Goal: Task Accomplishment & Management: Use online tool/utility

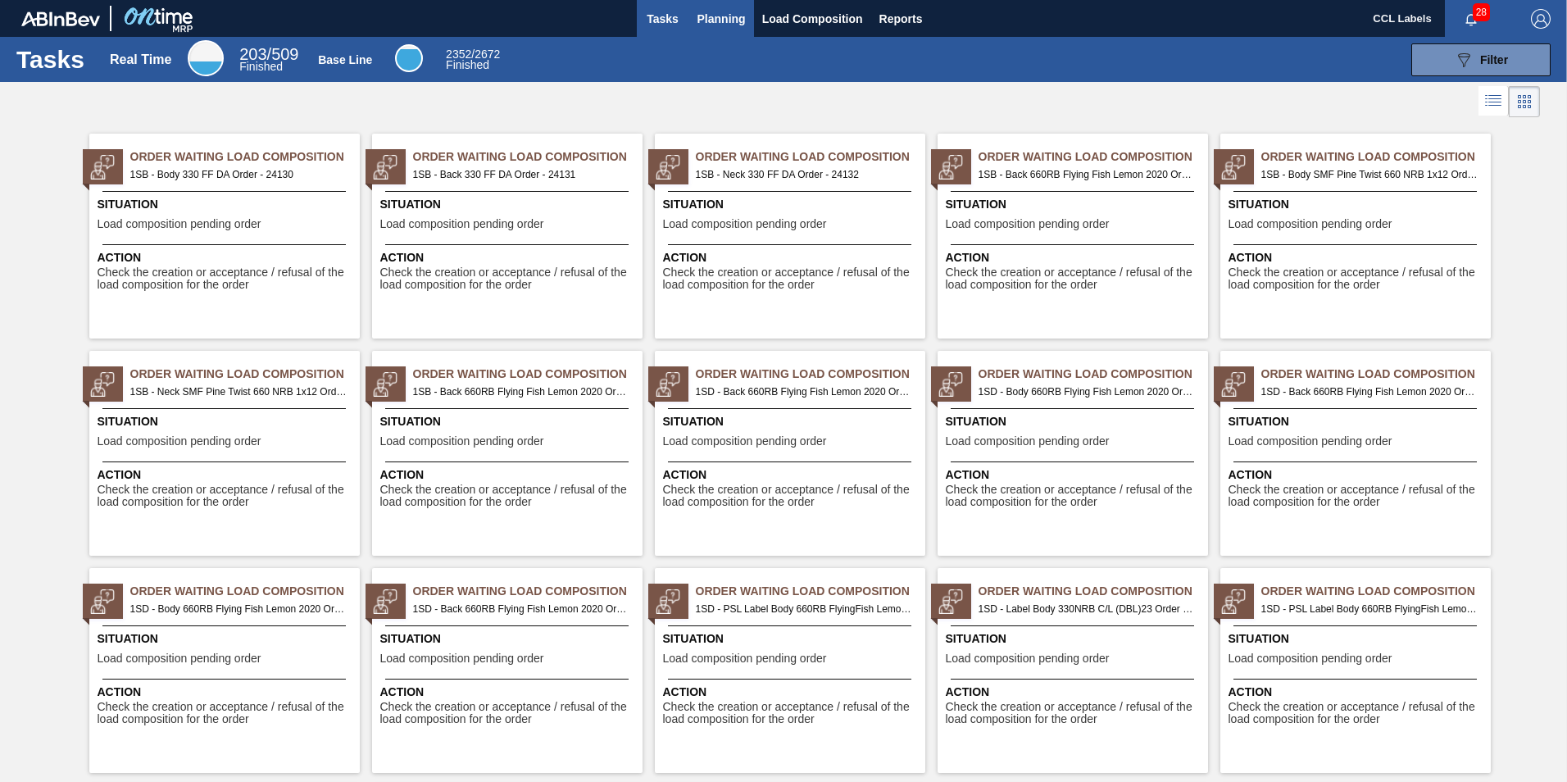
click at [735, 20] on span "Planning" at bounding box center [722, 19] width 48 height 20
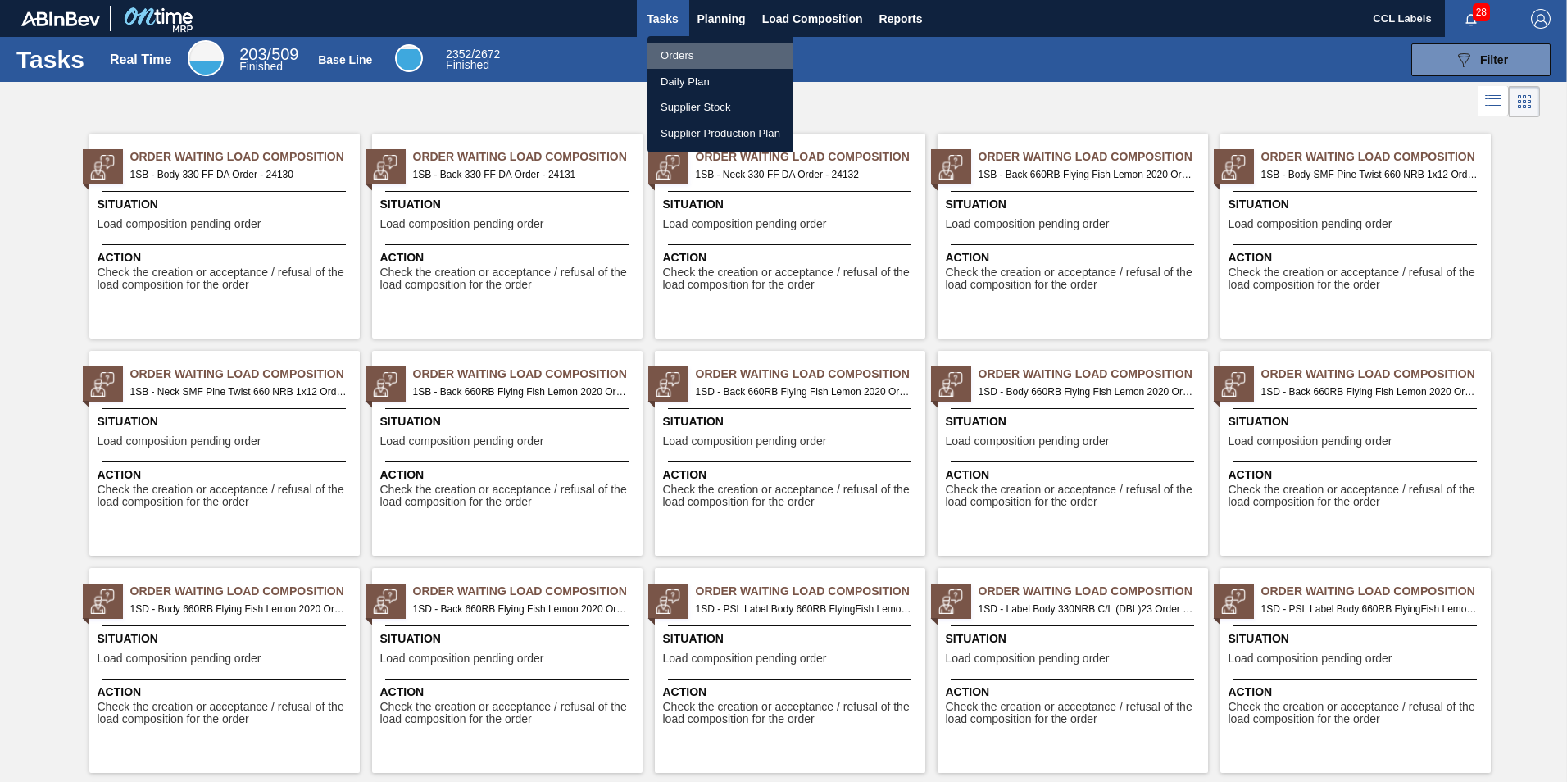
click at [678, 56] on li "Orders" at bounding box center [721, 56] width 146 height 26
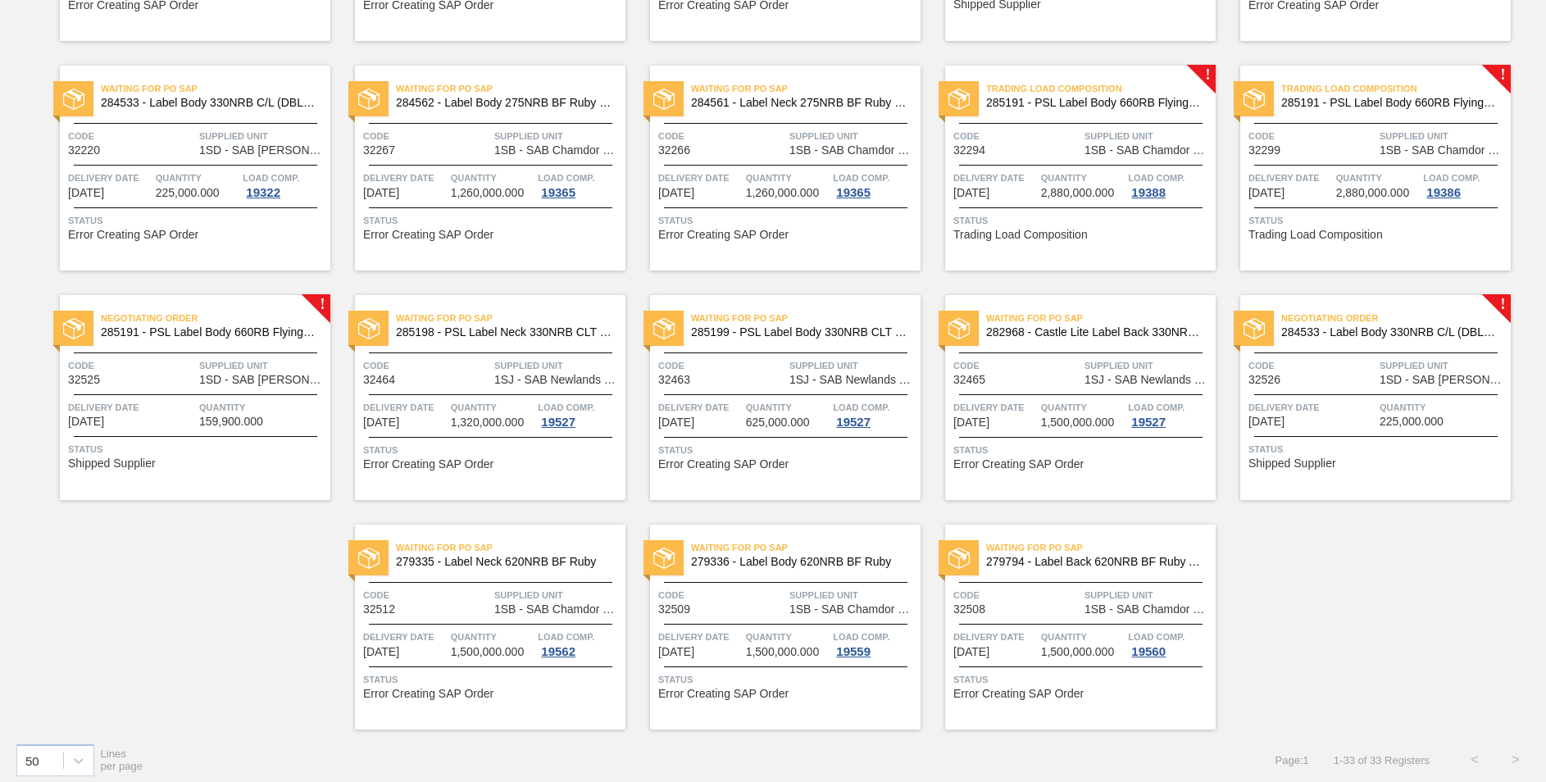
scroll to position [1011, 0]
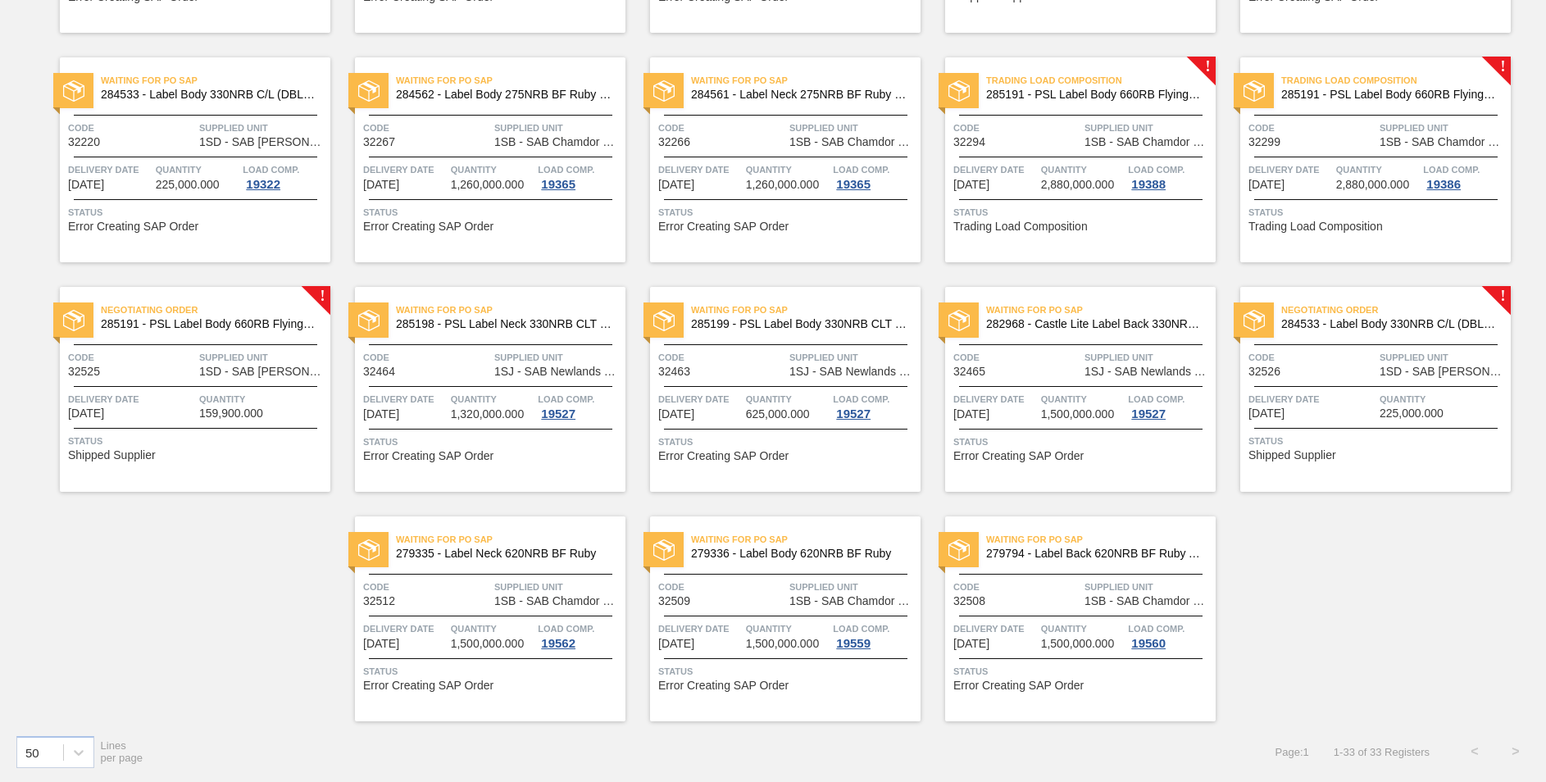
click at [1373, 323] on span "284533 - Label Body 330NRB C/L (DBL)23" at bounding box center [1389, 324] width 216 height 12
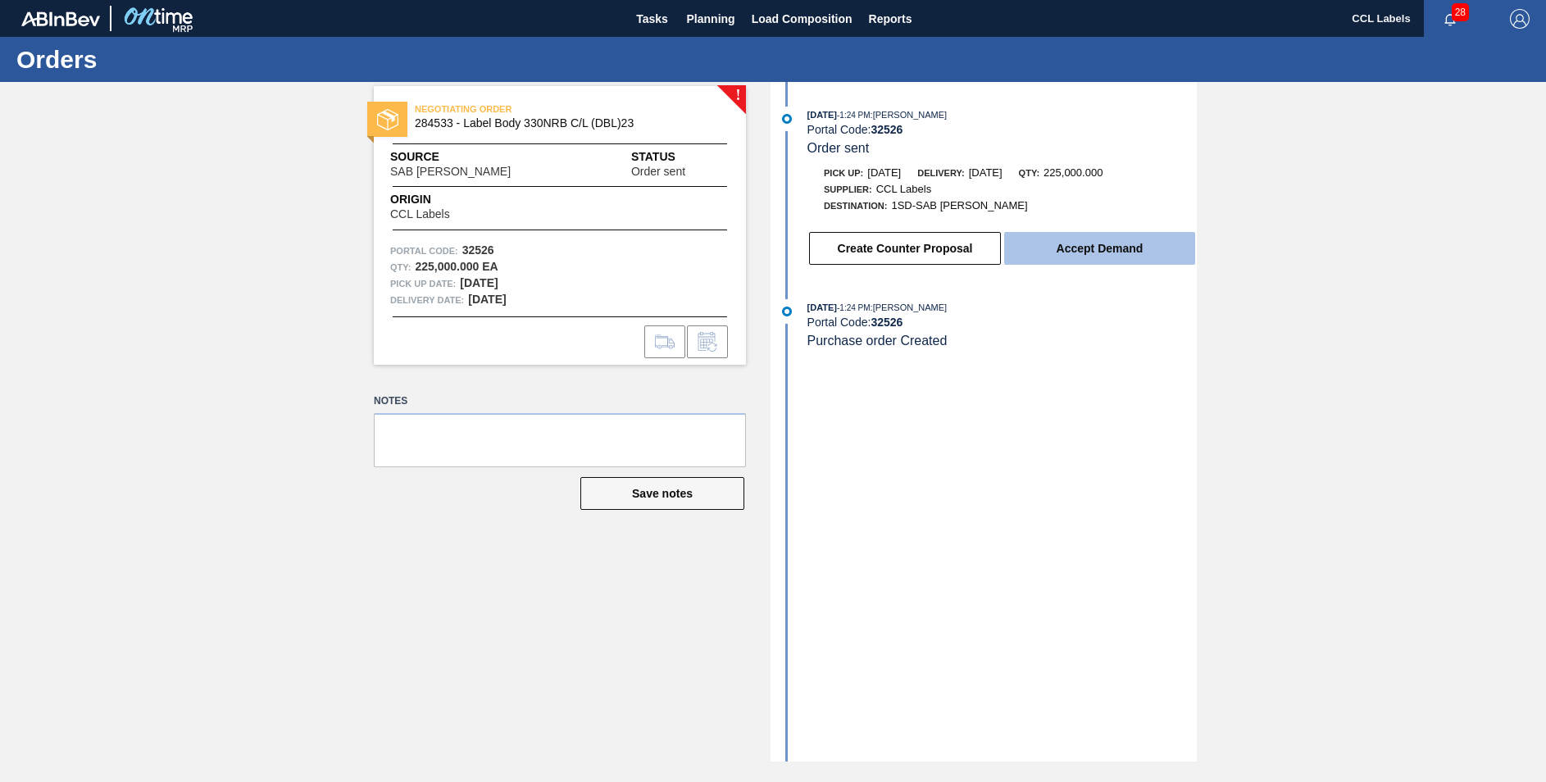
click at [1090, 239] on button "Accept Demand" at bounding box center [1099, 248] width 191 height 33
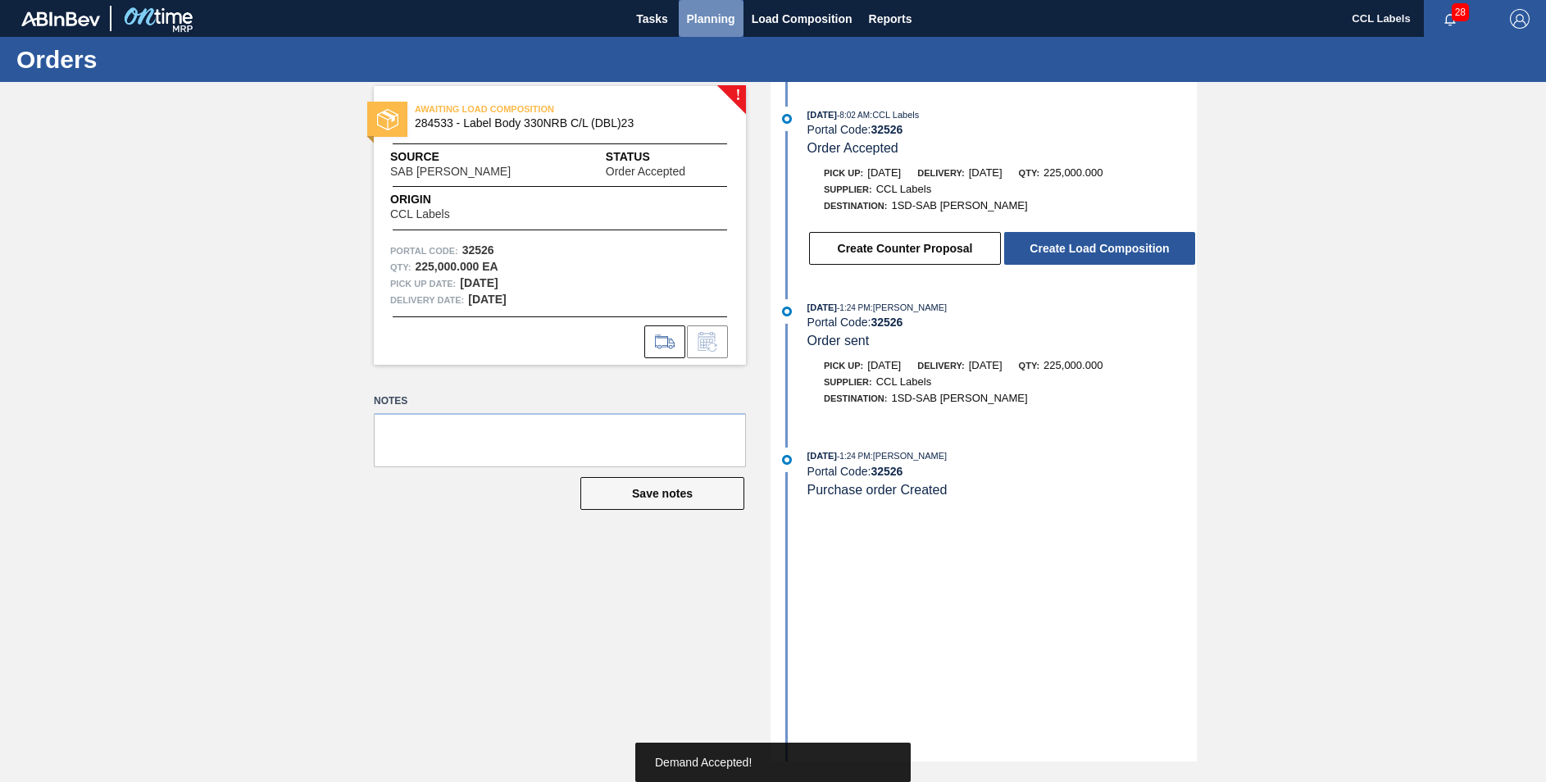
click at [719, 20] on span "Planning" at bounding box center [711, 19] width 48 height 20
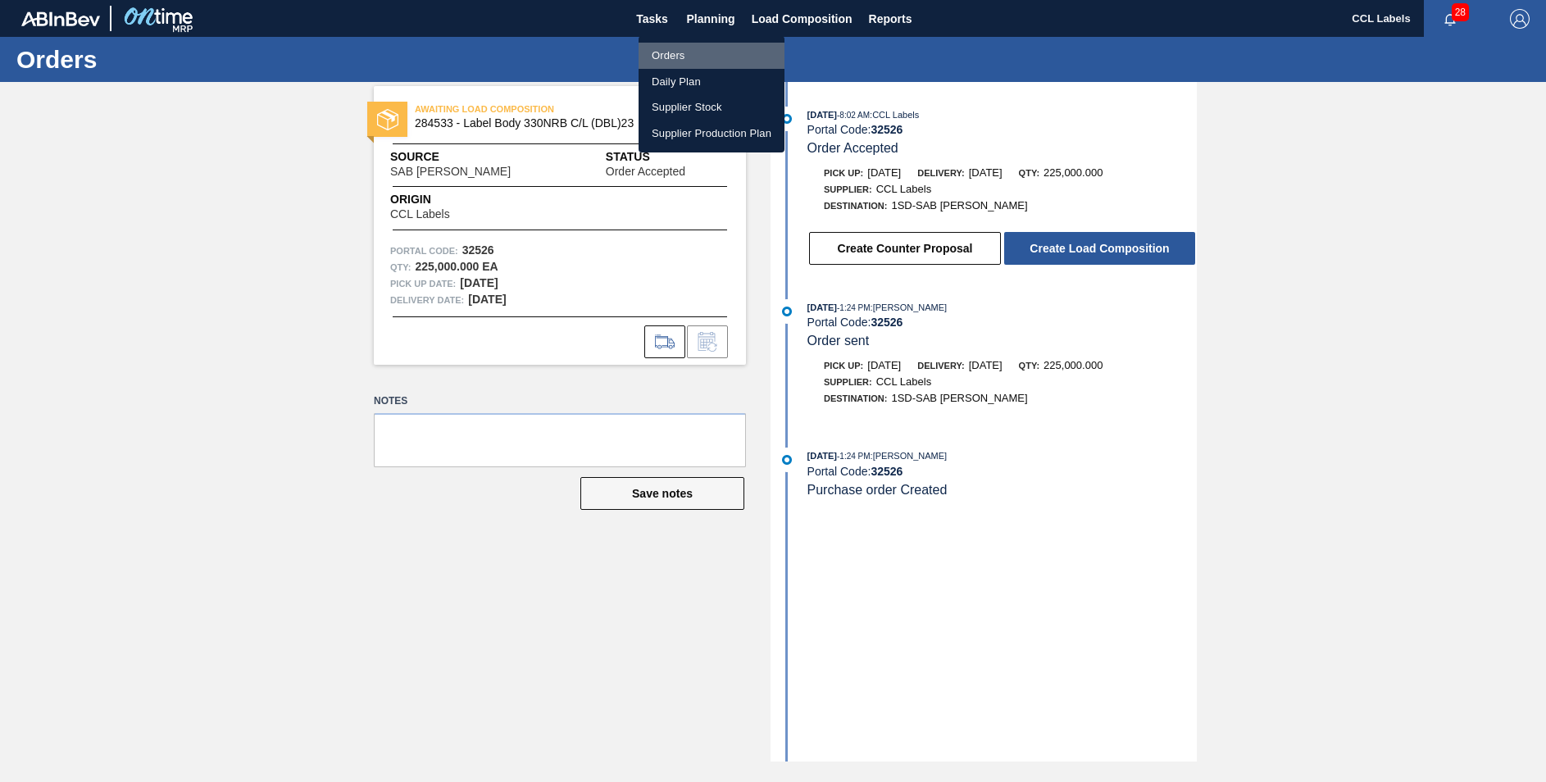
drag, startPoint x: 655, startPoint y: 60, endPoint x: 686, endPoint y: 53, distance: 31.8
click at [655, 61] on li "Orders" at bounding box center [712, 56] width 146 height 26
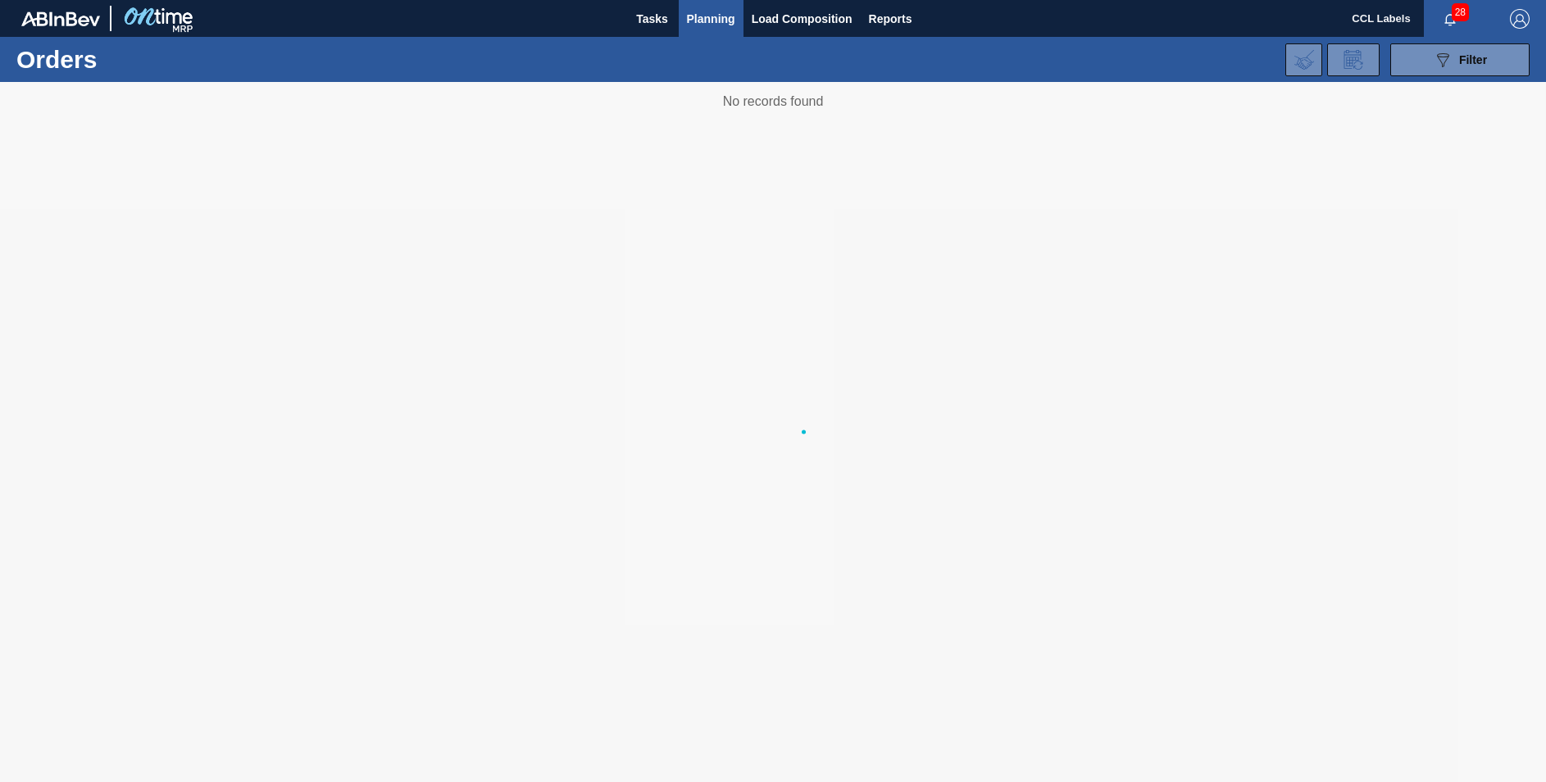
click at [686, 53] on div "089F7B8B-B2A5-4AFE-B5C0-19BA573D28AC Filter Portal Order Code PO SAP Code Step …" at bounding box center [899, 59] width 1277 height 49
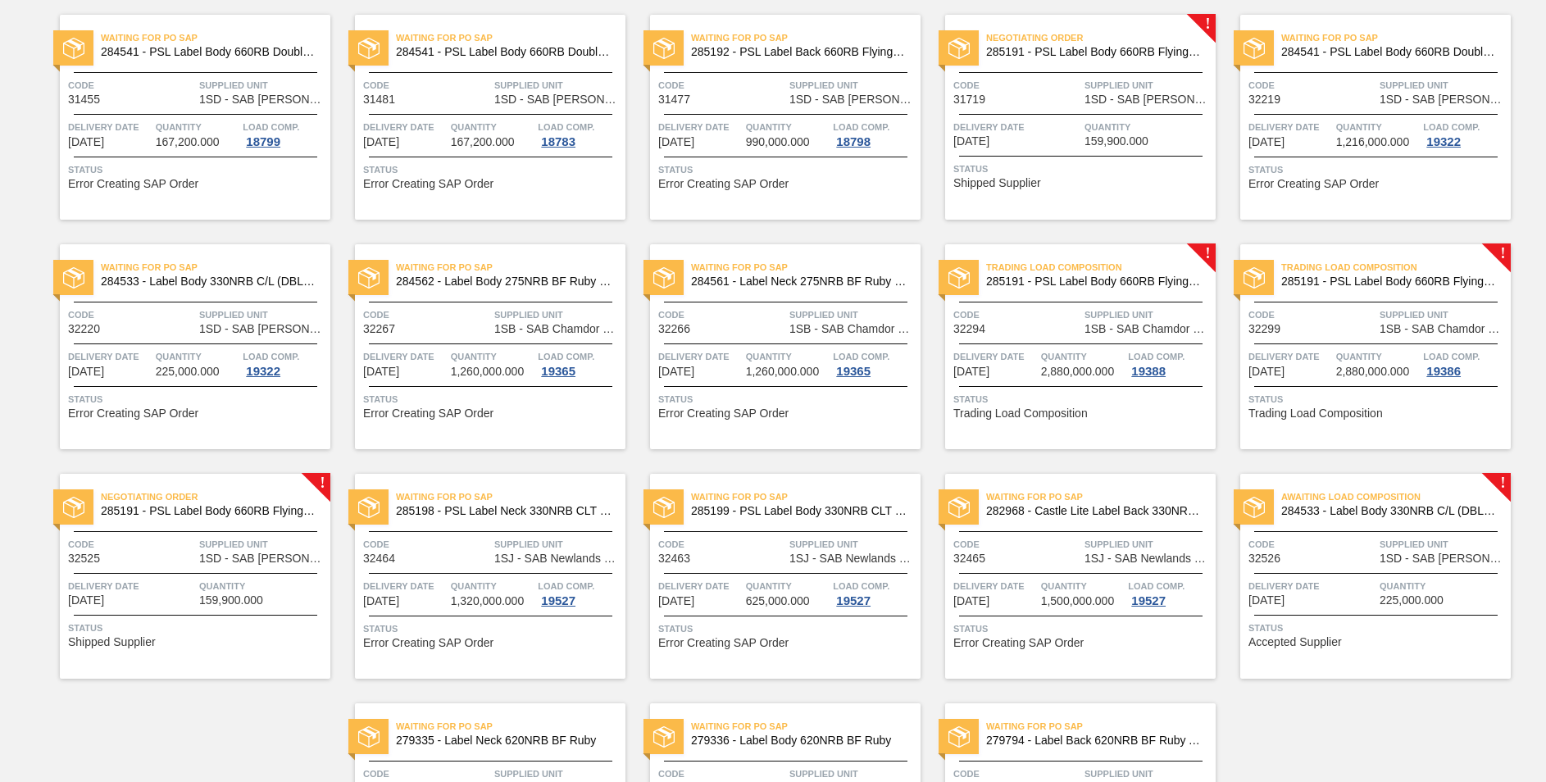
scroll to position [984, 0]
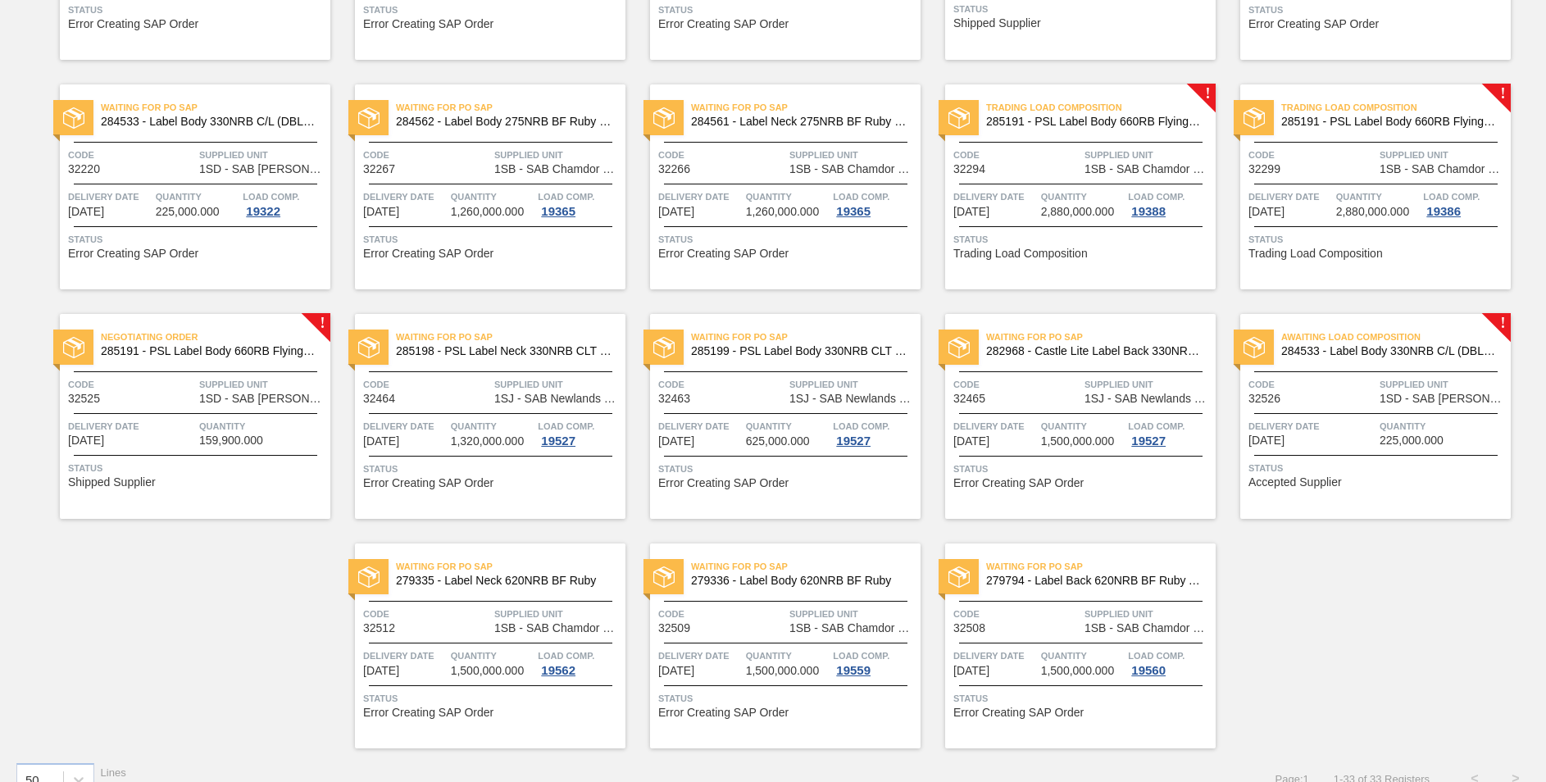
click at [297, 353] on span "285191 - PSL Label Body 660RB FlyingFish Lemon PU" at bounding box center [209, 351] width 216 height 12
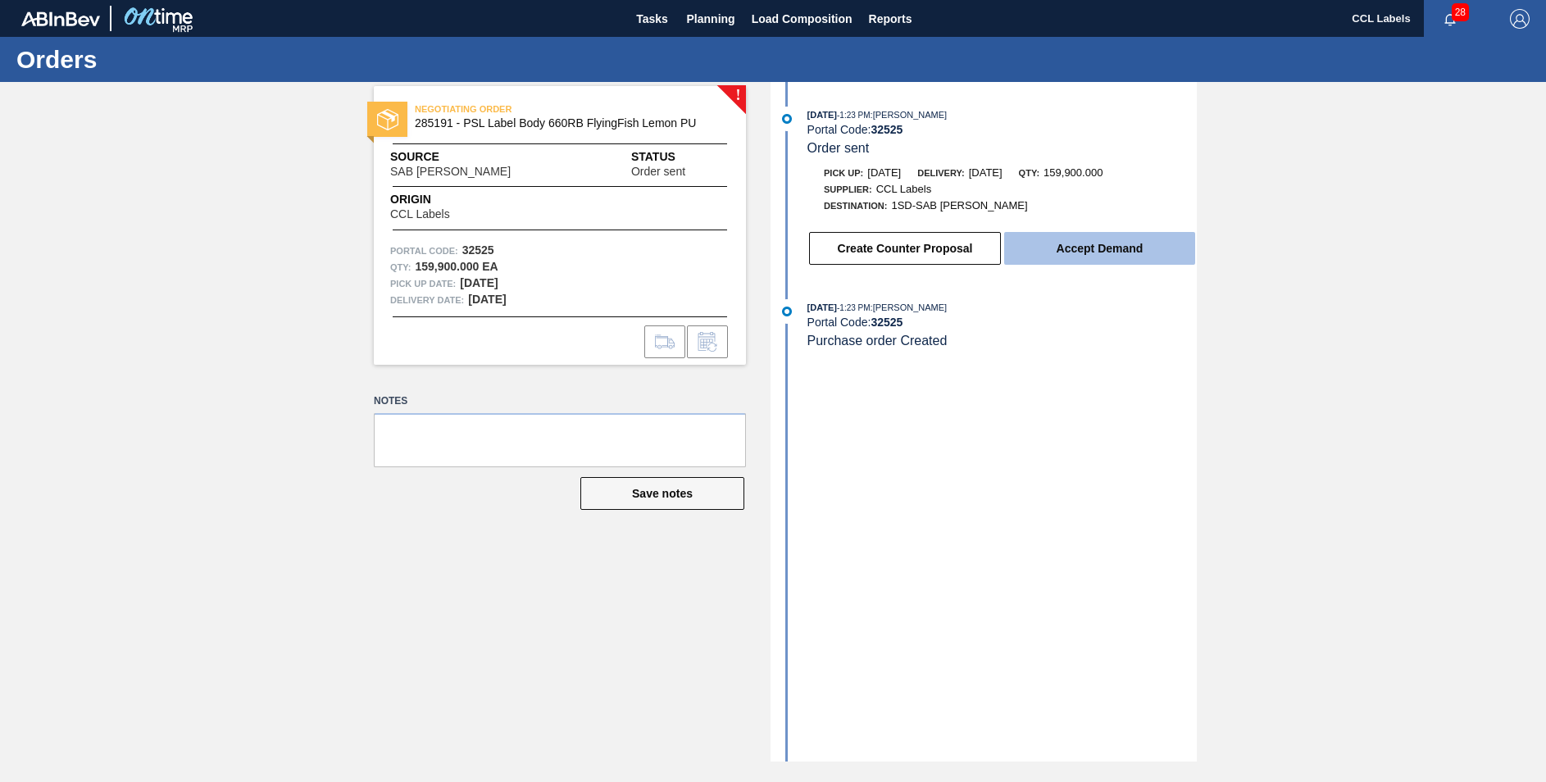
click at [1102, 248] on button "Accept Demand" at bounding box center [1099, 248] width 191 height 33
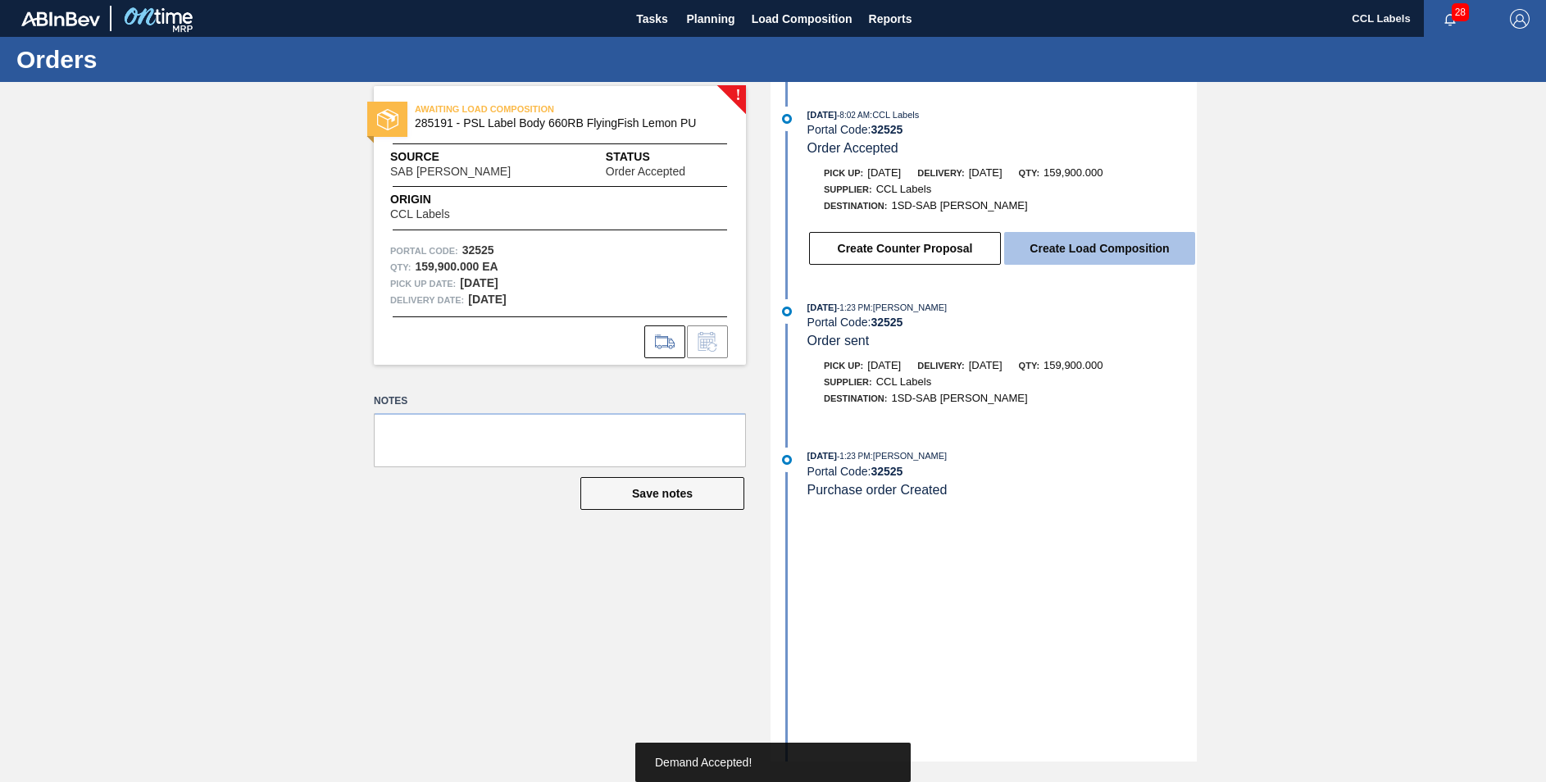
click at [1117, 235] on button "Create Load Composition" at bounding box center [1099, 248] width 191 height 33
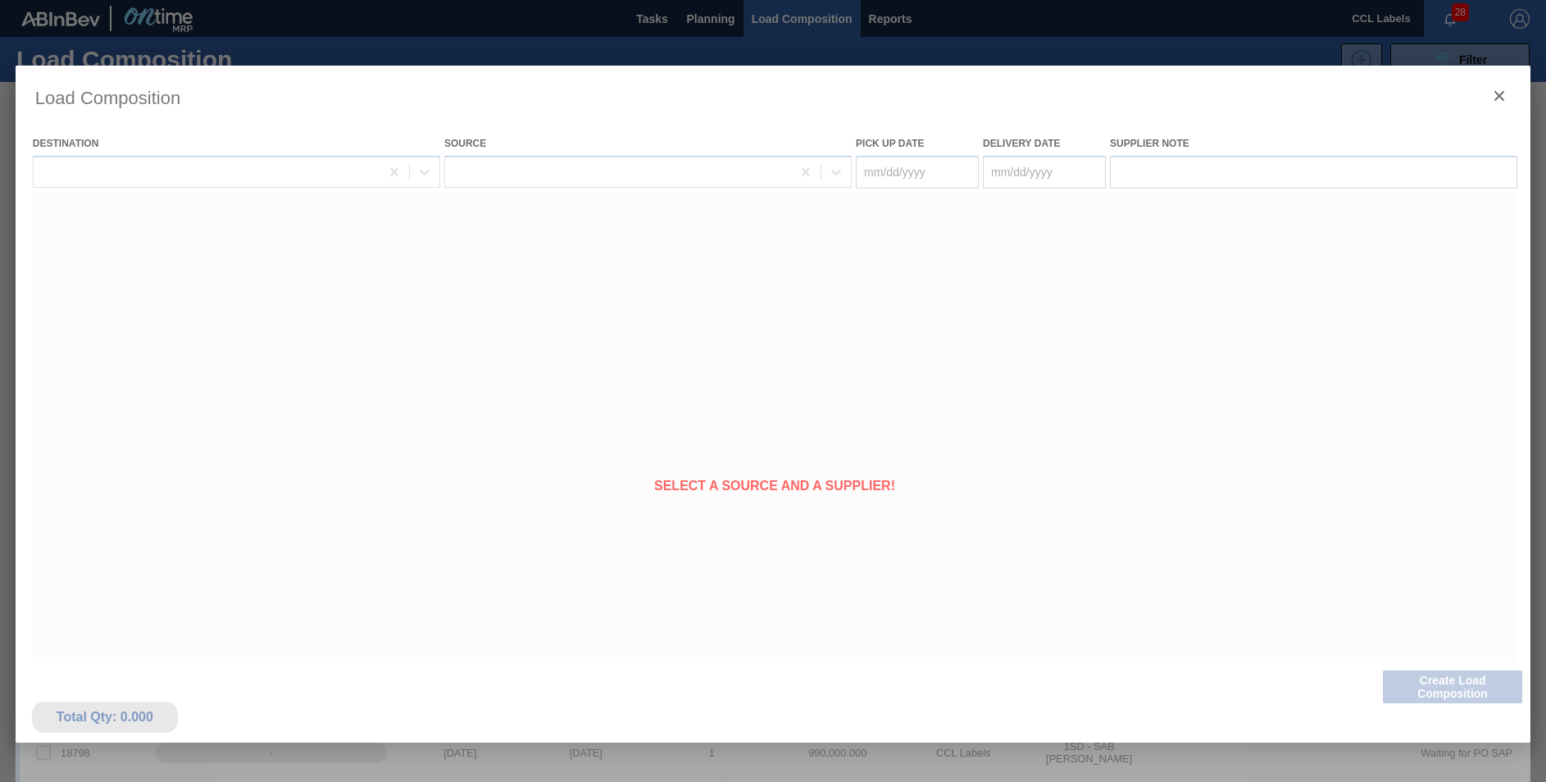
type Date "[DATE]"
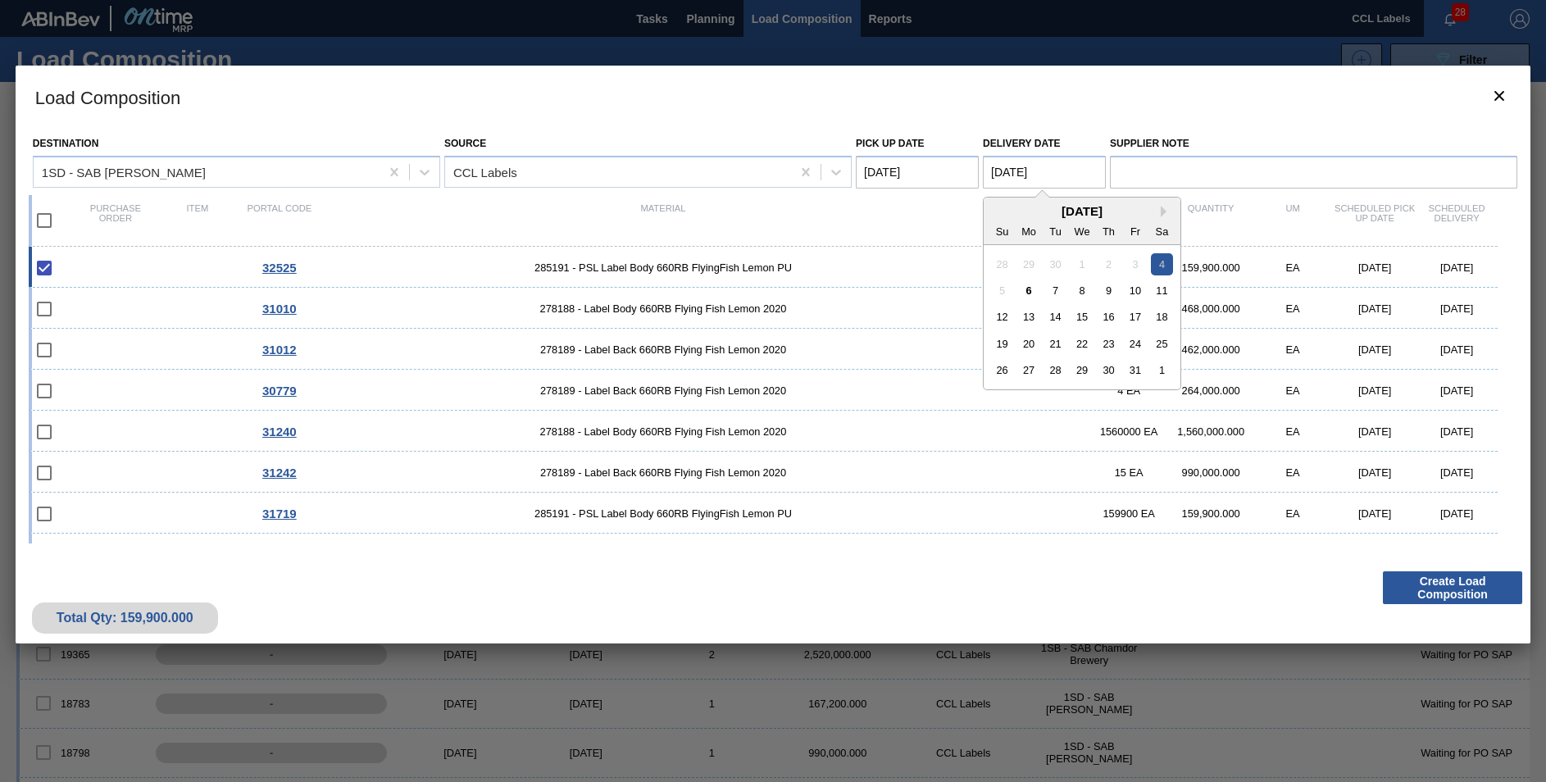
click at [1015, 171] on Date "[DATE]" at bounding box center [1044, 172] width 123 height 33
click at [1033, 291] on div "6" at bounding box center [1029, 291] width 22 height 22
type Date "[DATE]"
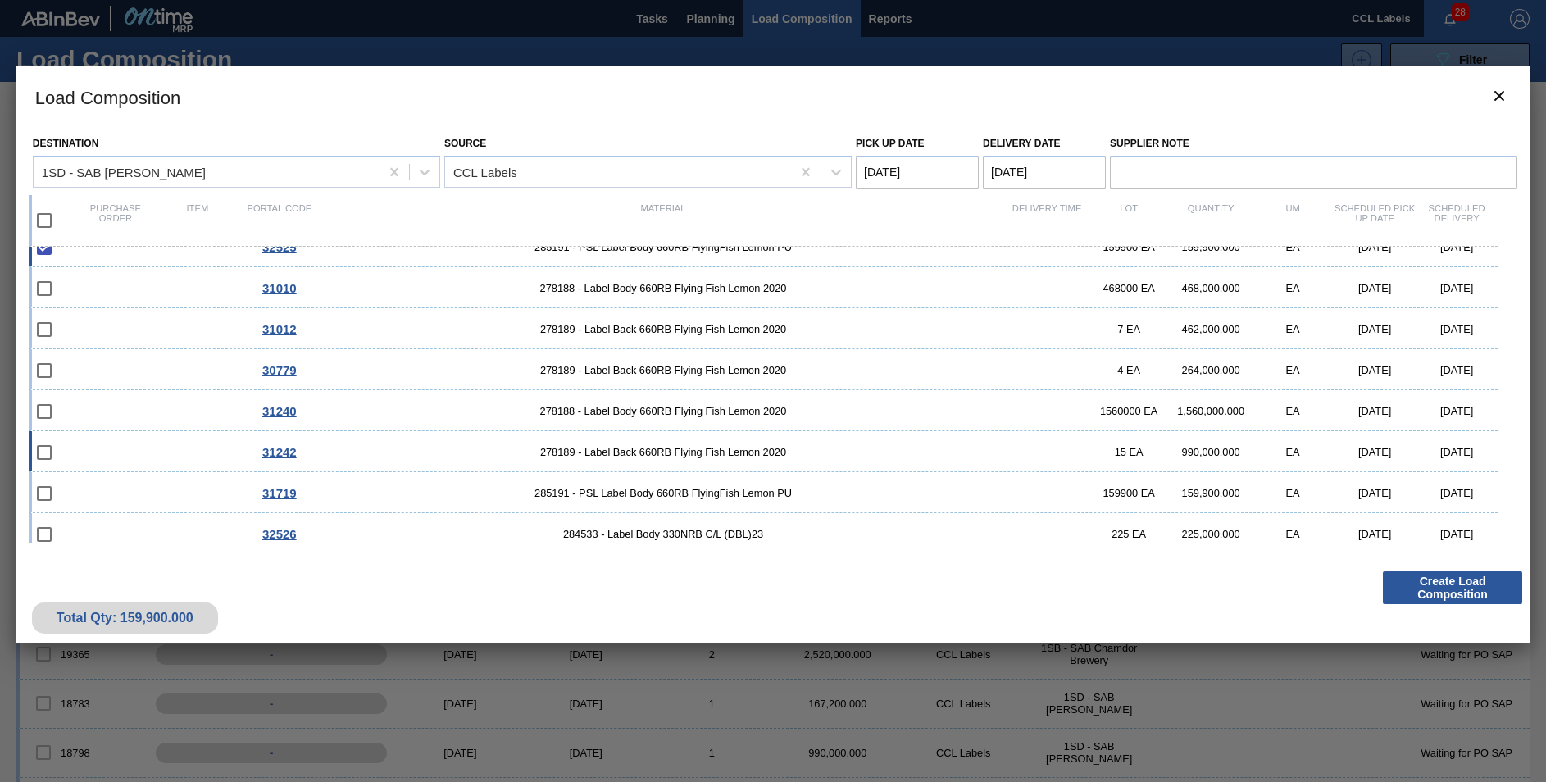
scroll to position [30, 0]
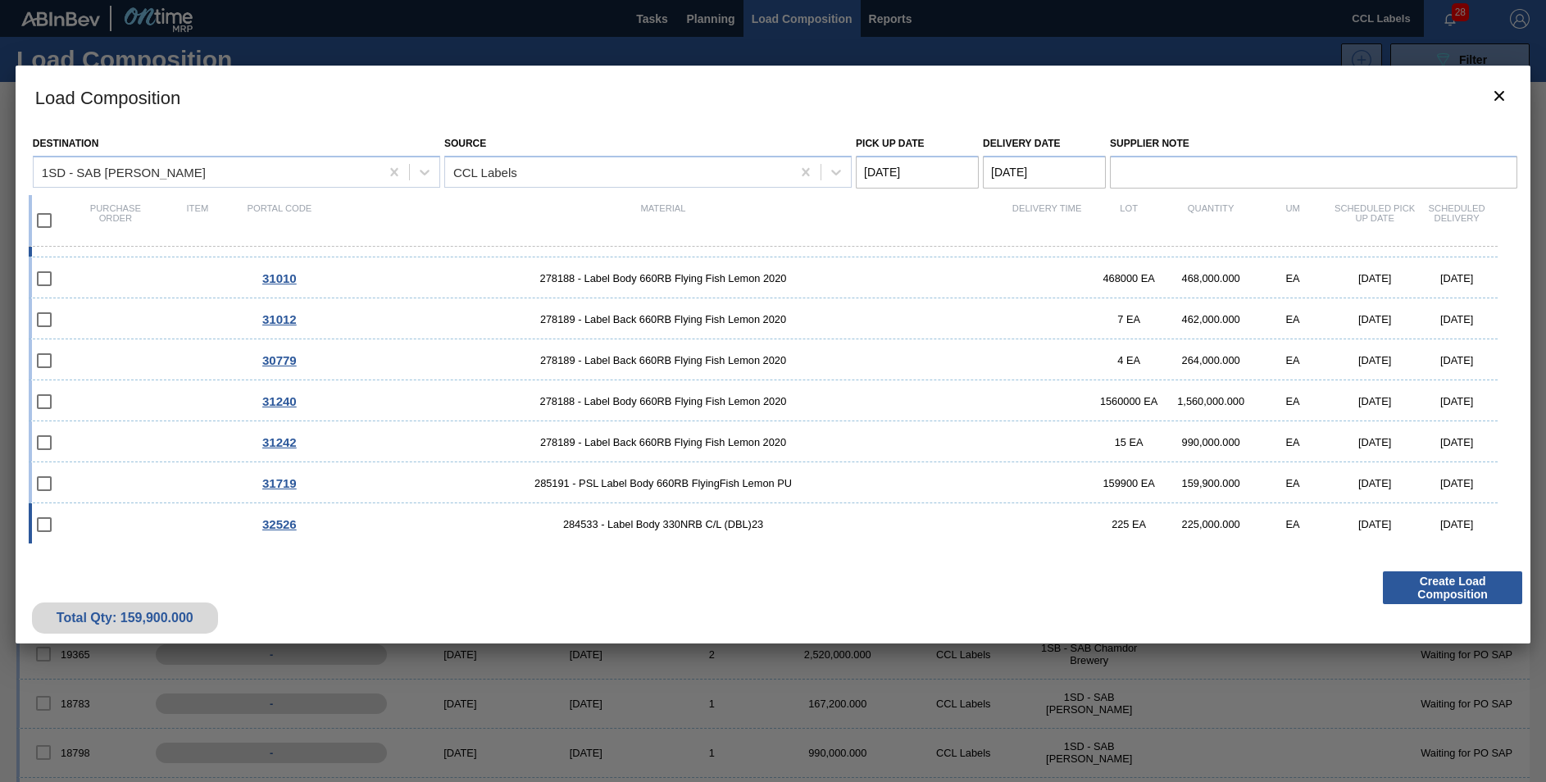
click at [747, 526] on span "284533 - Label Body 330NRB C/L (DBL)23" at bounding box center [663, 524] width 685 height 12
type Date "[DATE]"
checkbox input "true"
click at [881, 162] on Date "Pick up Date" at bounding box center [917, 172] width 123 height 33
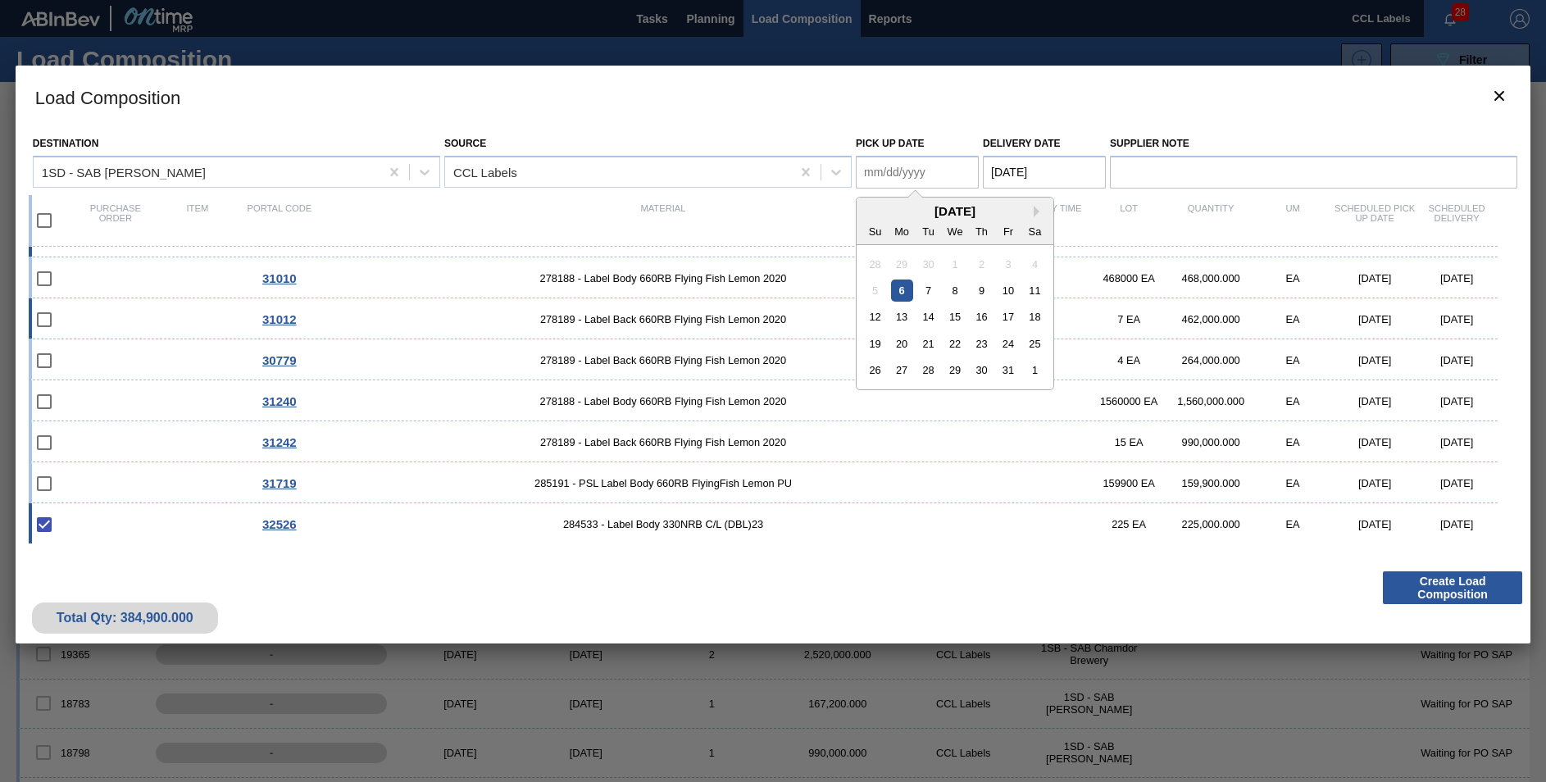
click at [876, 310] on div "12" at bounding box center [875, 317] width 22 height 22
click at [890, 168] on Date "[DATE]" at bounding box center [917, 172] width 123 height 33
drag, startPoint x: 897, startPoint y: 294, endPoint x: 922, endPoint y: 295, distance: 25.4
click at [897, 295] on div "6" at bounding box center [902, 291] width 22 height 22
type Date "[DATE]"
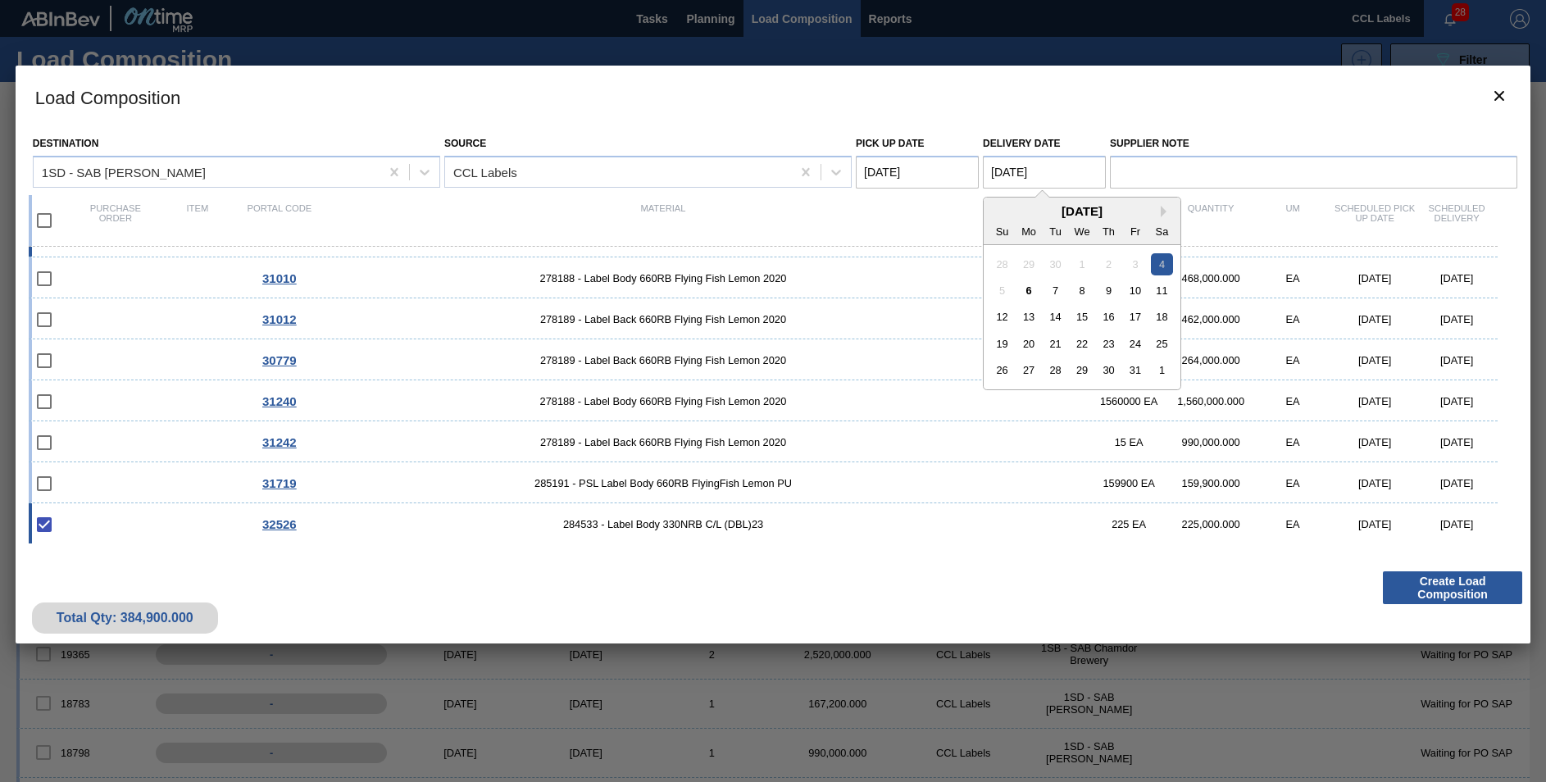
click at [1024, 162] on Date "[DATE]" at bounding box center [1044, 172] width 123 height 33
click at [1031, 291] on div "6" at bounding box center [1029, 291] width 22 height 22
type Date "[DATE]"
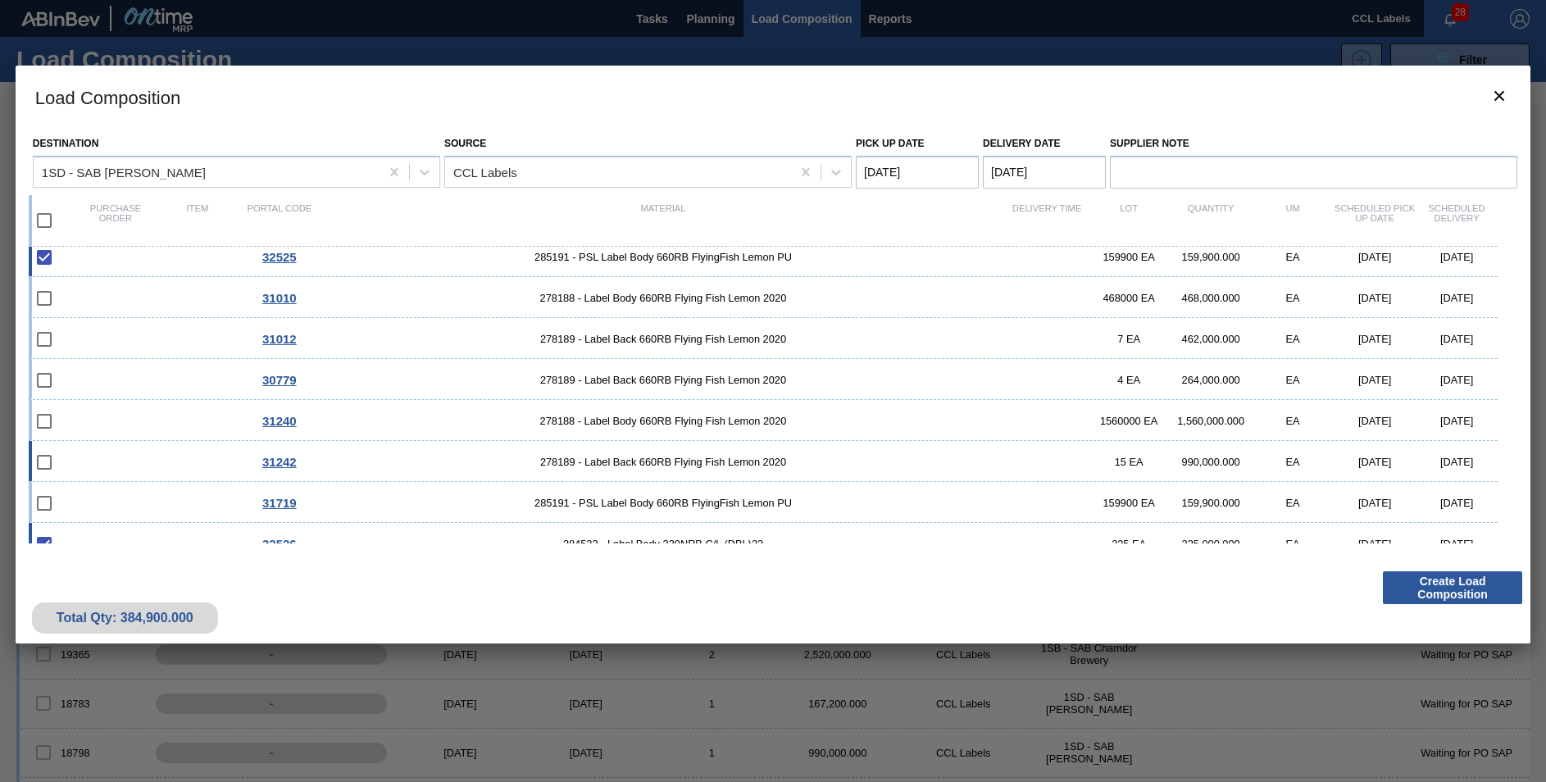
scroll to position [0, 0]
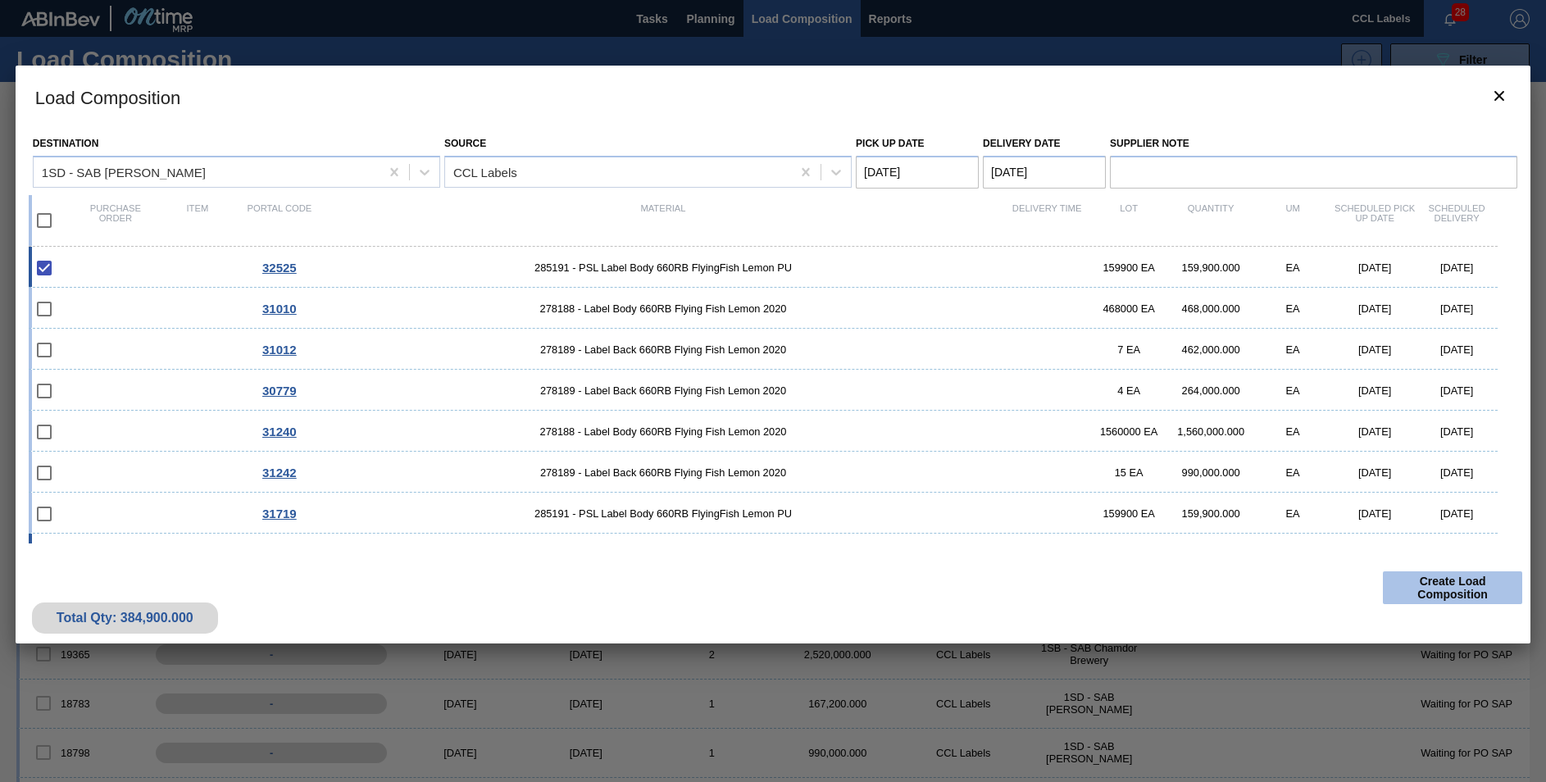
click at [1449, 589] on button "Create Load Composition" at bounding box center [1452, 587] width 139 height 33
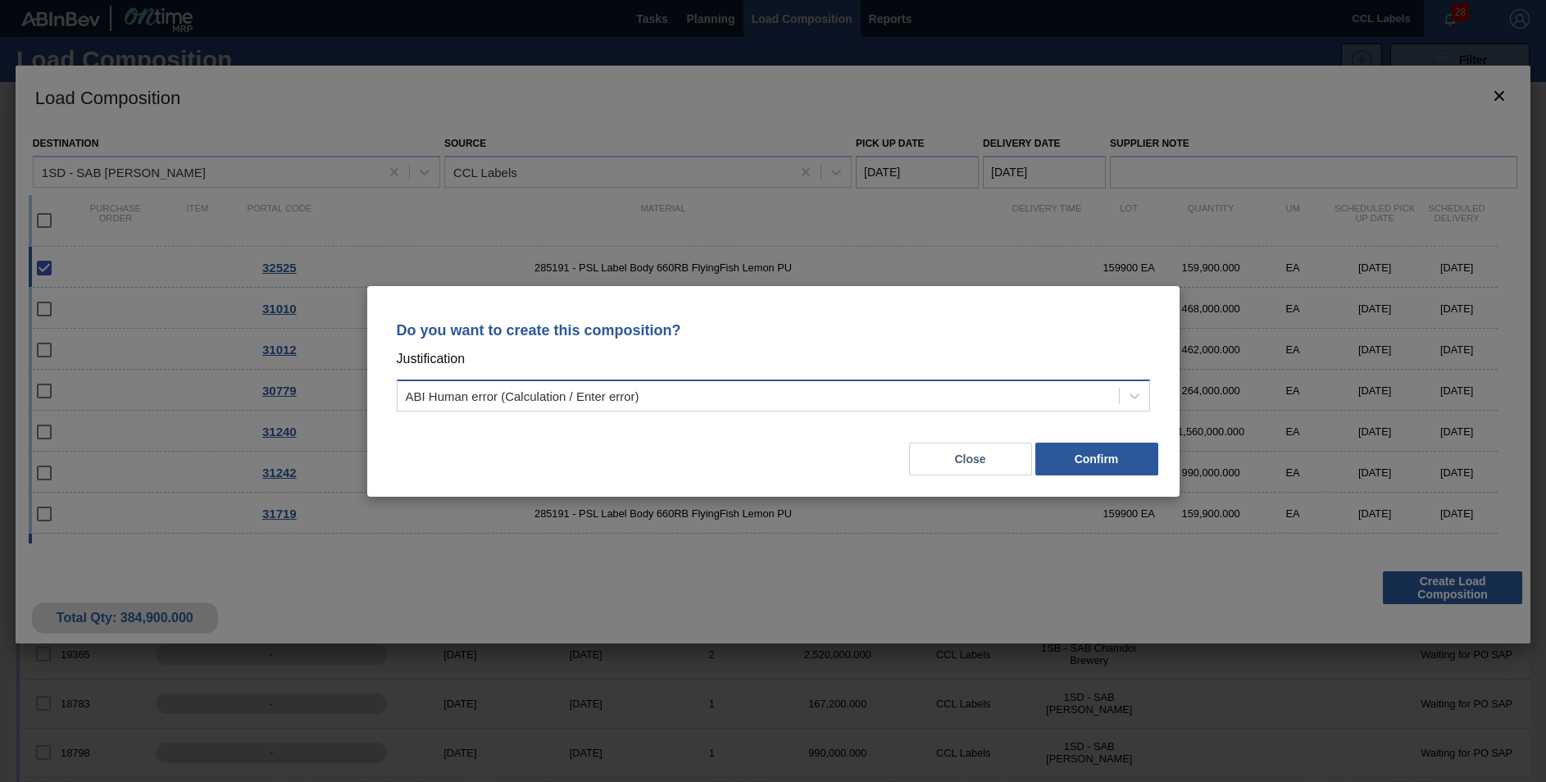
click at [733, 397] on div "ABI Human error (Calculation / Enter error)" at bounding box center [758, 396] width 721 height 24
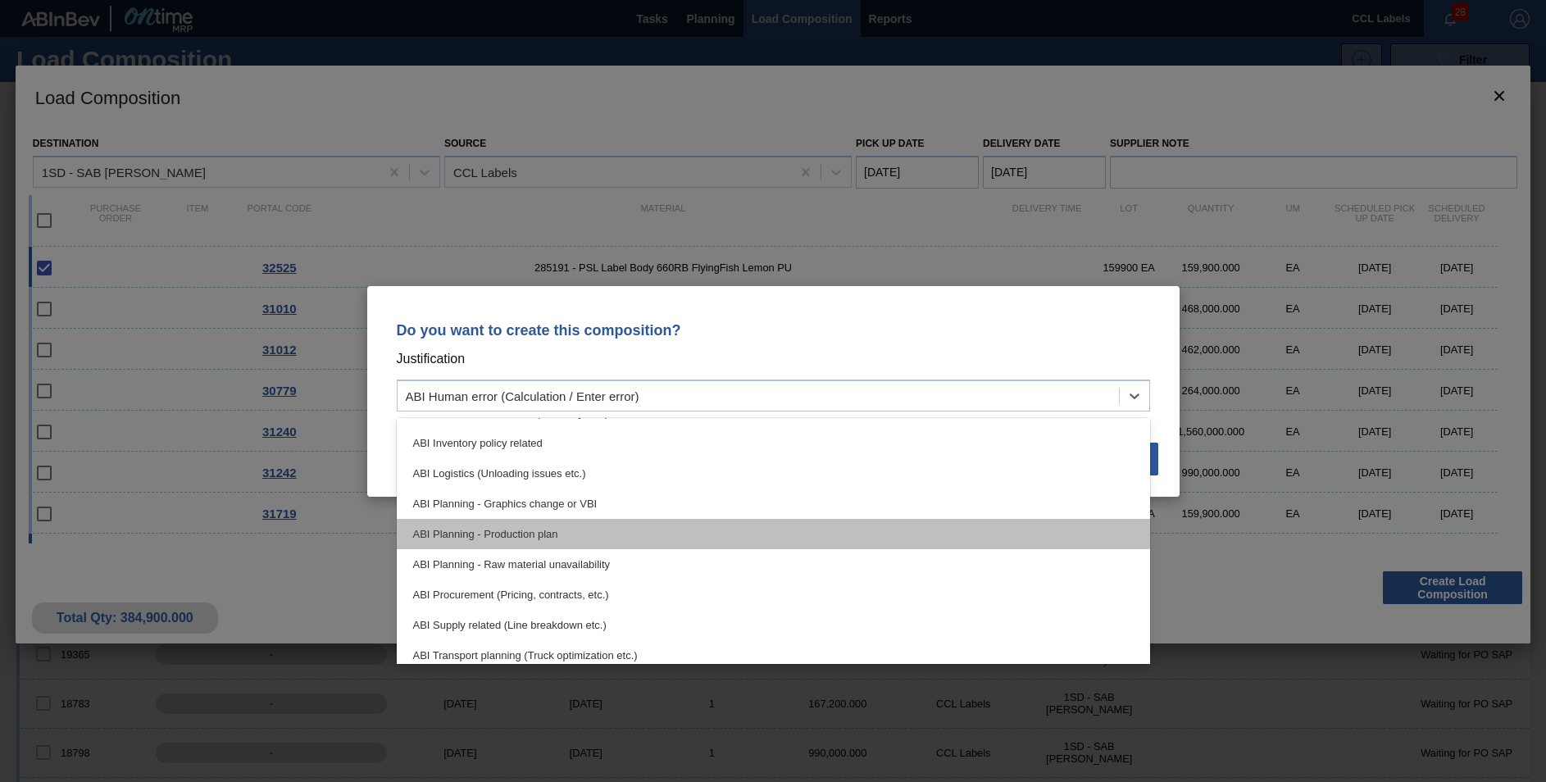
scroll to position [82, 0]
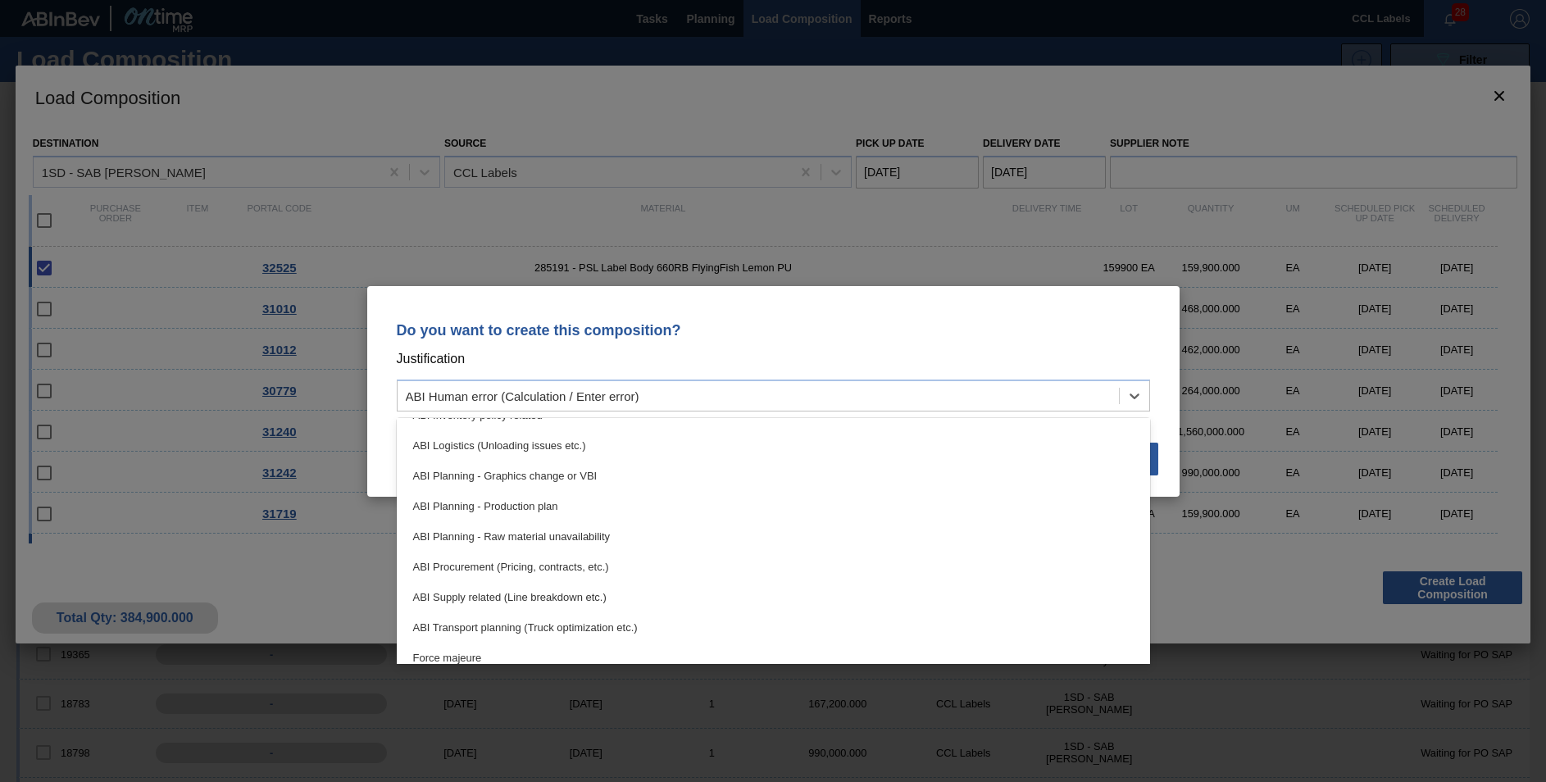
click at [542, 502] on div "ABI Planning - Production plan" at bounding box center [773, 506] width 753 height 30
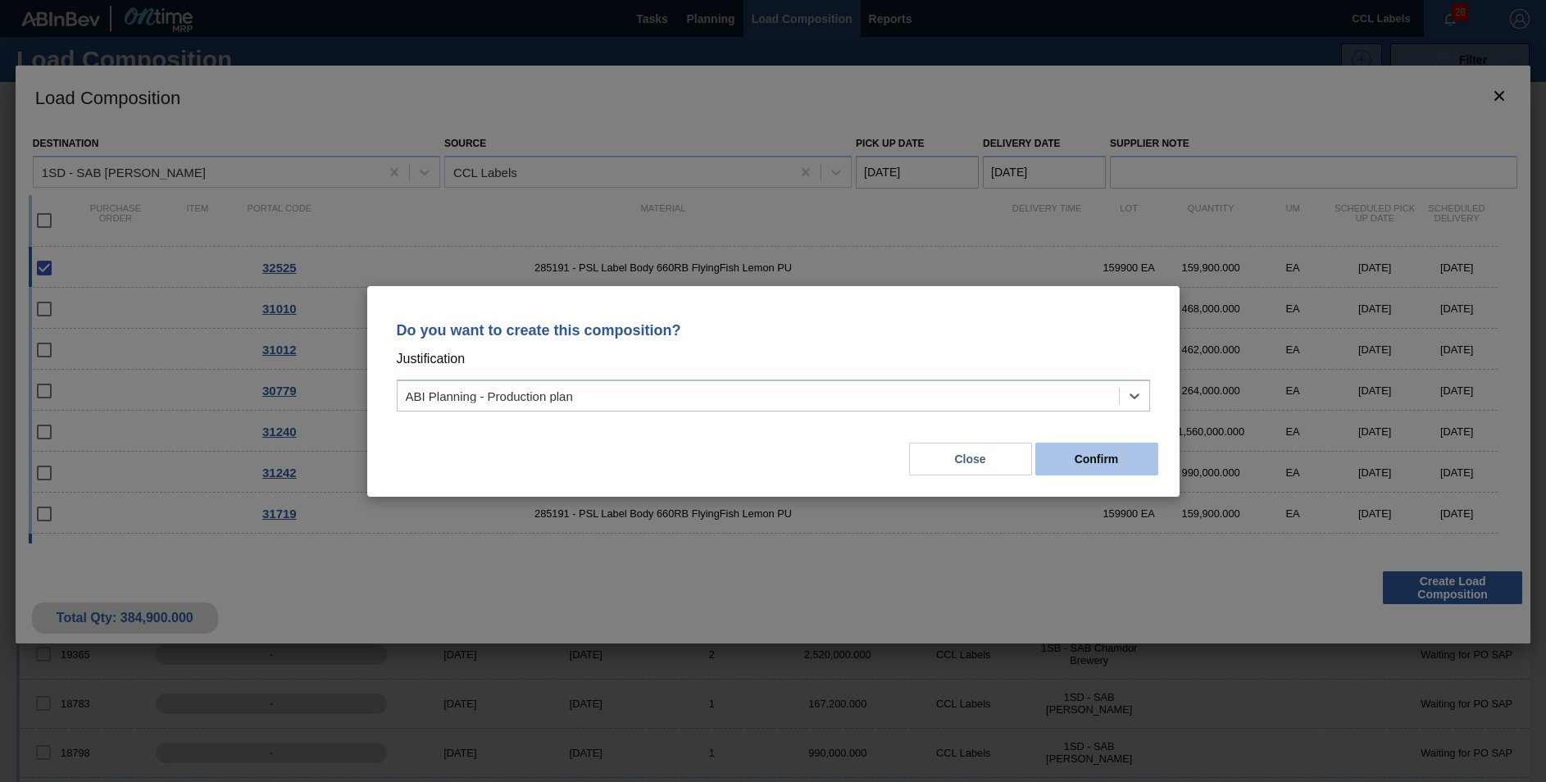
click at [1094, 460] on button "Confirm" at bounding box center [1096, 459] width 123 height 33
